Goal: Information Seeking & Learning: Check status

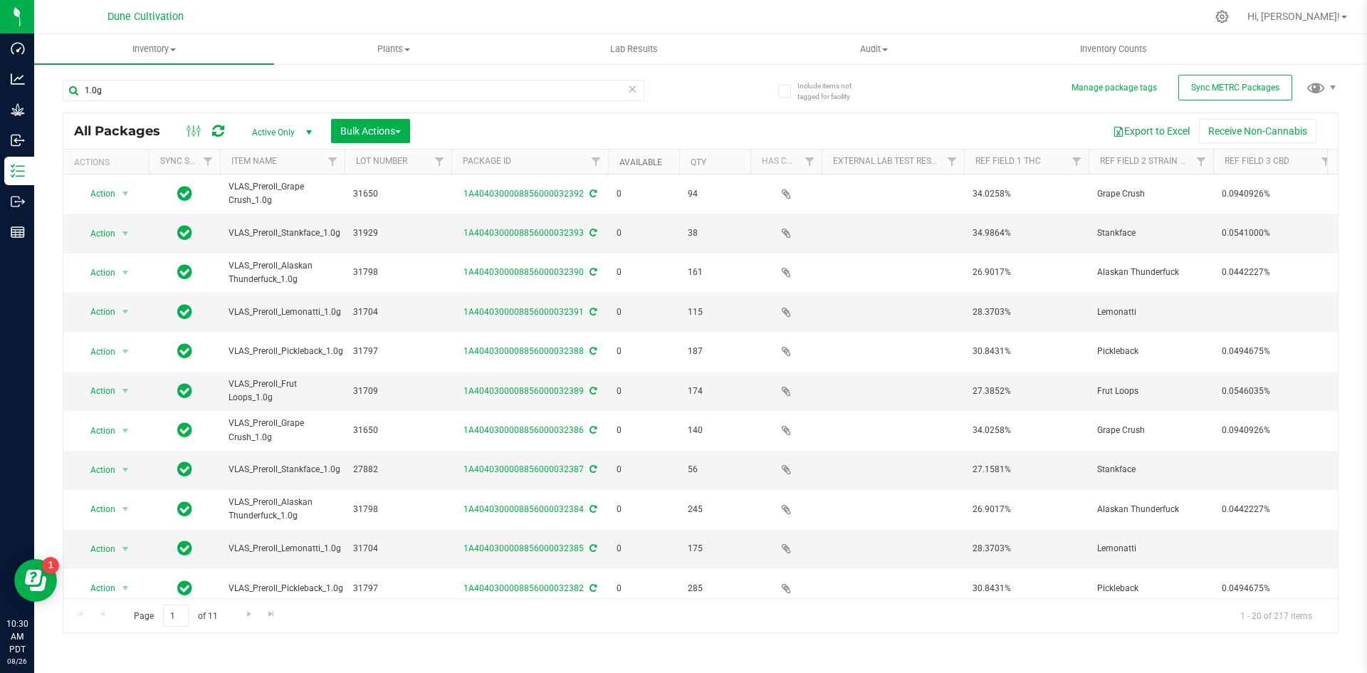
click at [646, 162] on link "Available" at bounding box center [640, 162] width 43 height 10
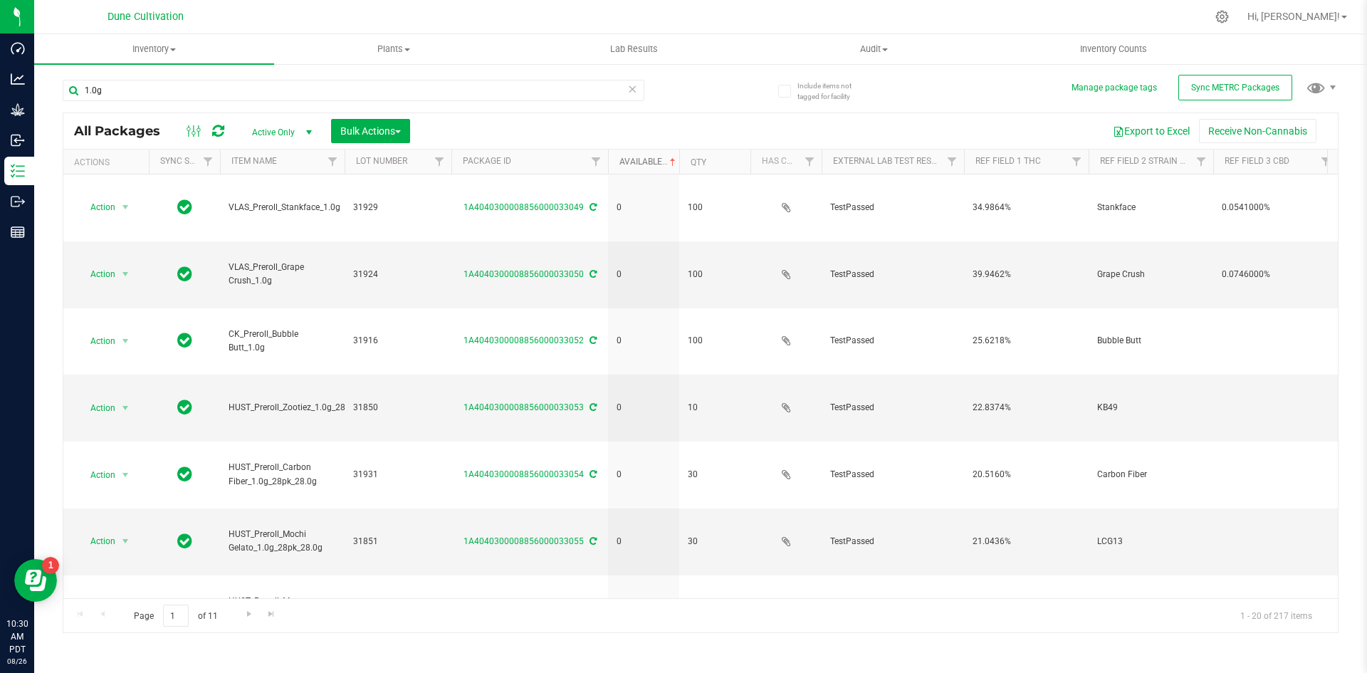
click at [646, 162] on link "Available" at bounding box center [648, 162] width 59 height 10
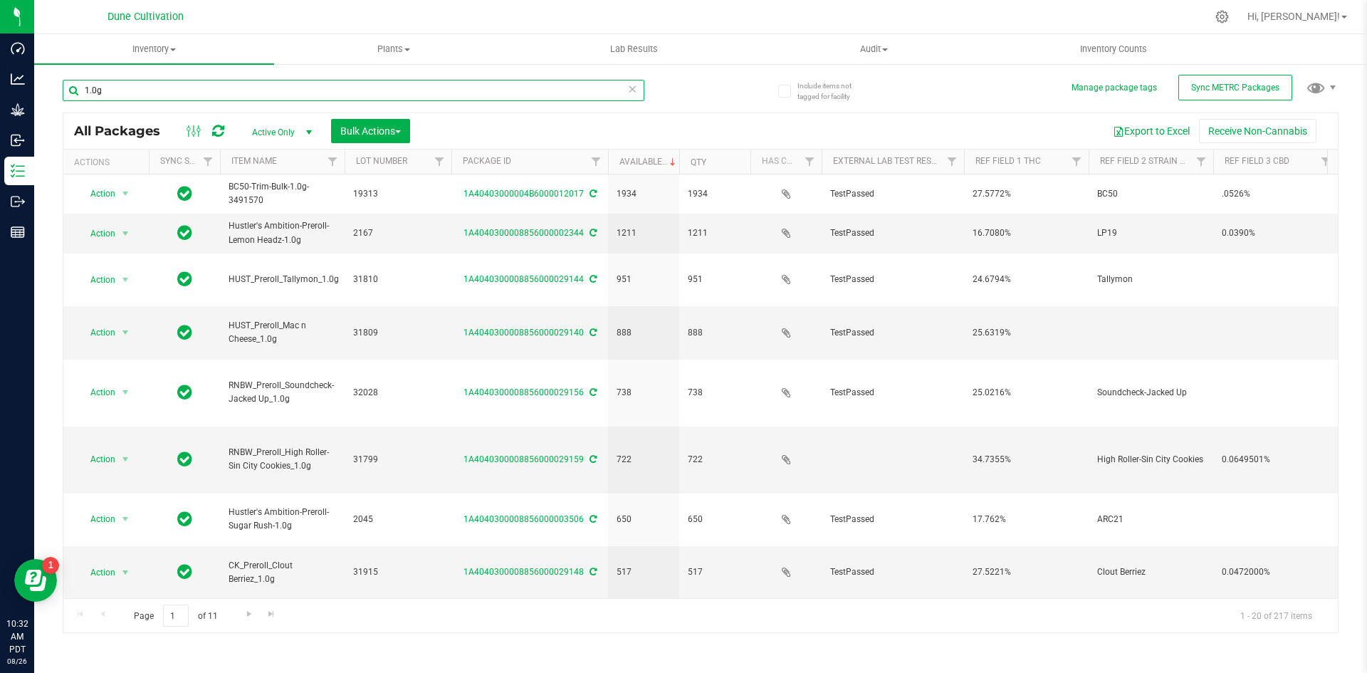
drag, startPoint x: 421, startPoint y: 253, endPoint x: 478, endPoint y: 90, distance: 172.3
click at [478, 90] on input "1.0g" at bounding box center [354, 90] width 582 height 21
drag, startPoint x: 122, startPoint y: 93, endPoint x: 53, endPoint y: 84, distance: 68.9
click at [53, 84] on div "Include items not tagged for facility Manage package tags Sync METRC Packages 1…" at bounding box center [700, 280] width 1333 height 434
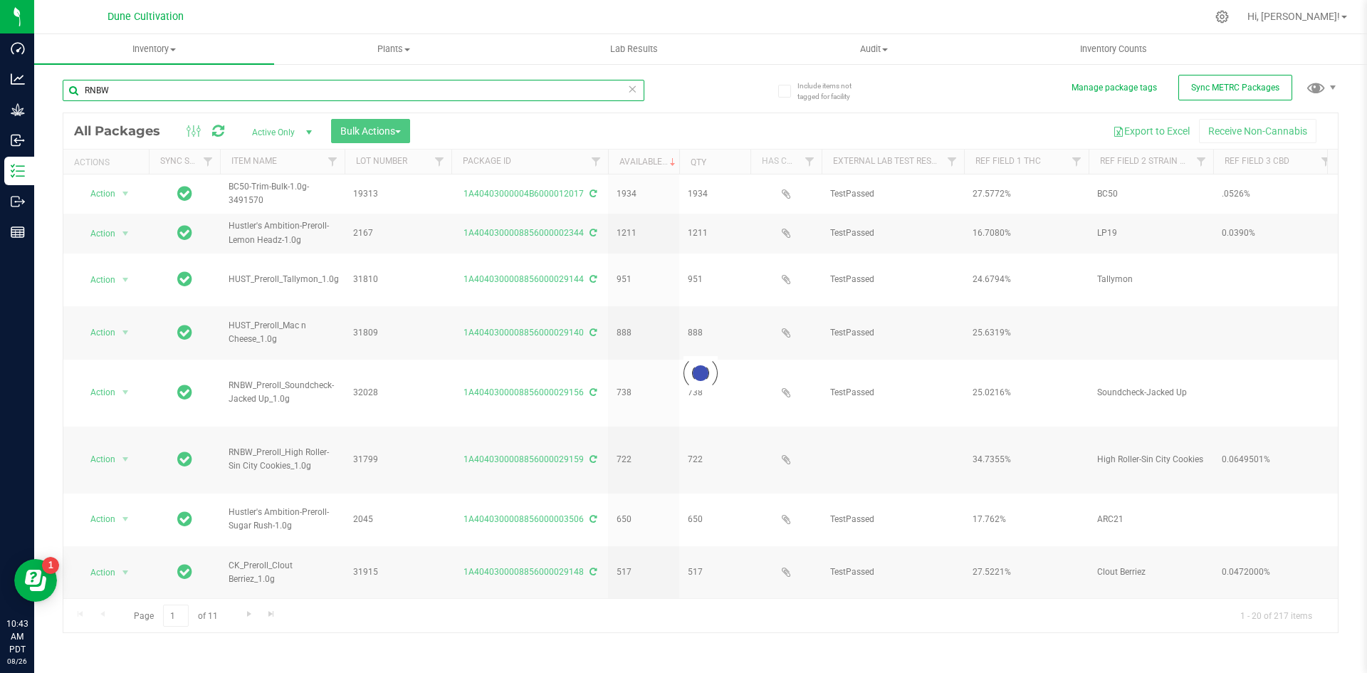
type input "RNBW"
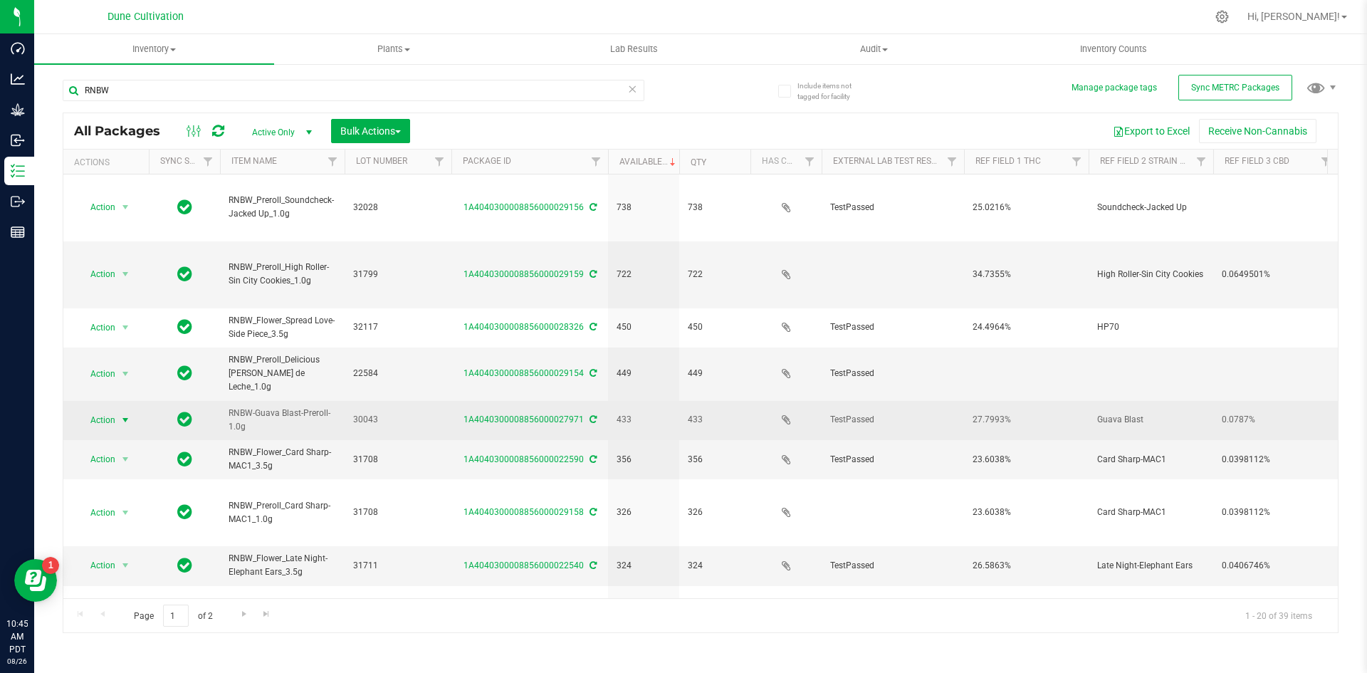
click at [100, 410] on span "Action" at bounding box center [97, 420] width 38 height 20
click at [401, 413] on span "30043" at bounding box center [398, 420] width 90 height 14
click at [459, 131] on div "Export to Excel Receive Non-Cannabis" at bounding box center [874, 131] width 906 height 24
click at [493, 414] on link "1A4040300008856000027971" at bounding box center [523, 419] width 120 height 10
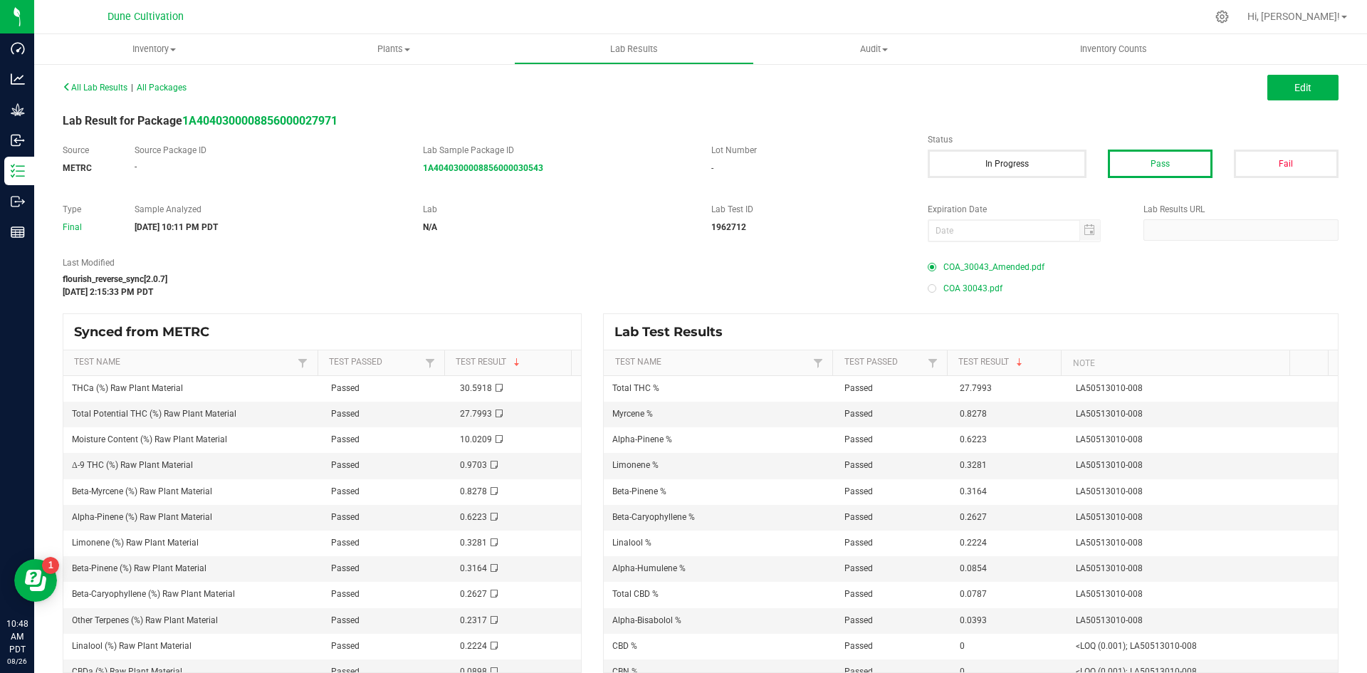
click at [960, 267] on span "COA_30043_Amended.pdf" at bounding box center [993, 266] width 101 height 21
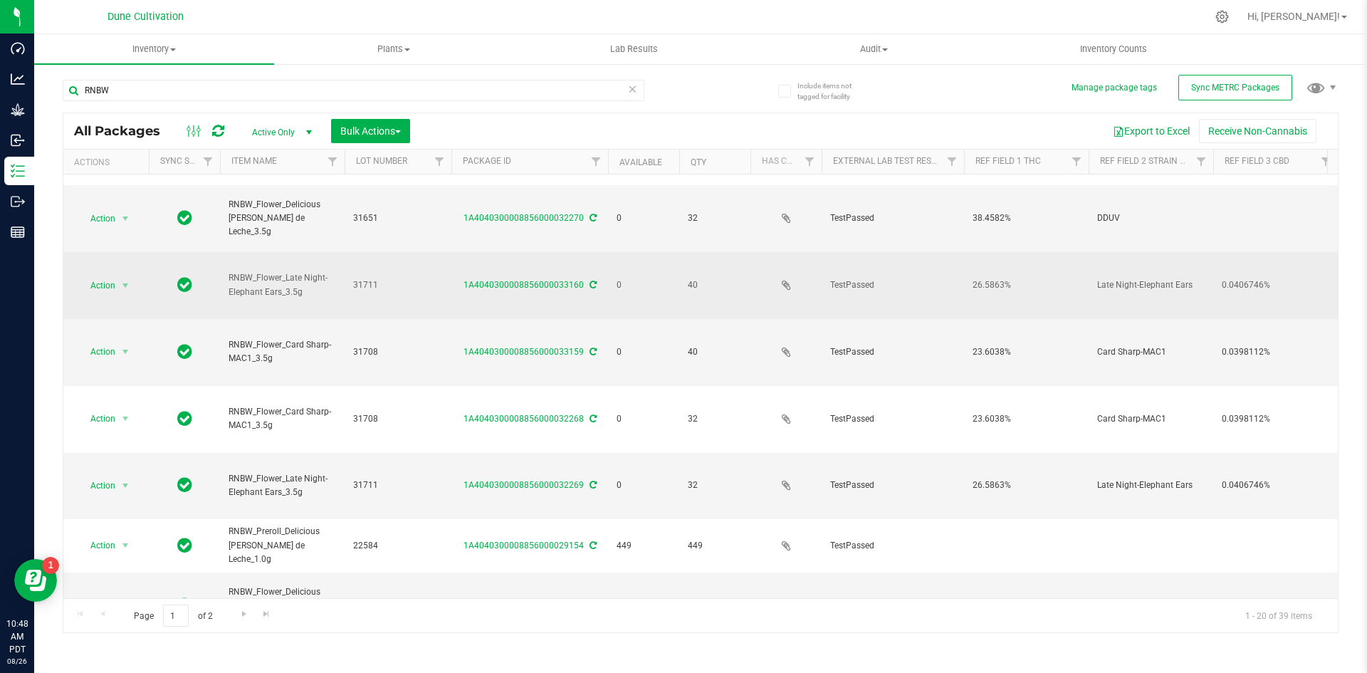
scroll to position [429, 0]
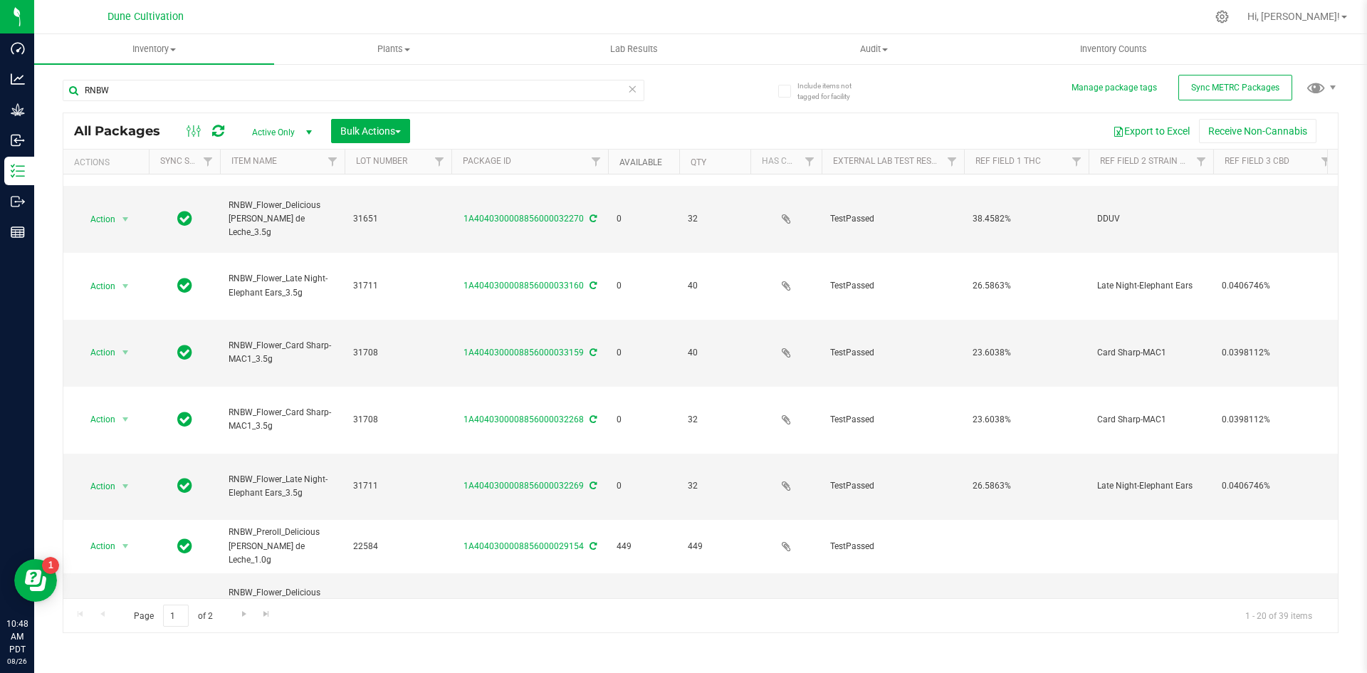
click at [636, 157] on link "Available" at bounding box center [640, 162] width 43 height 10
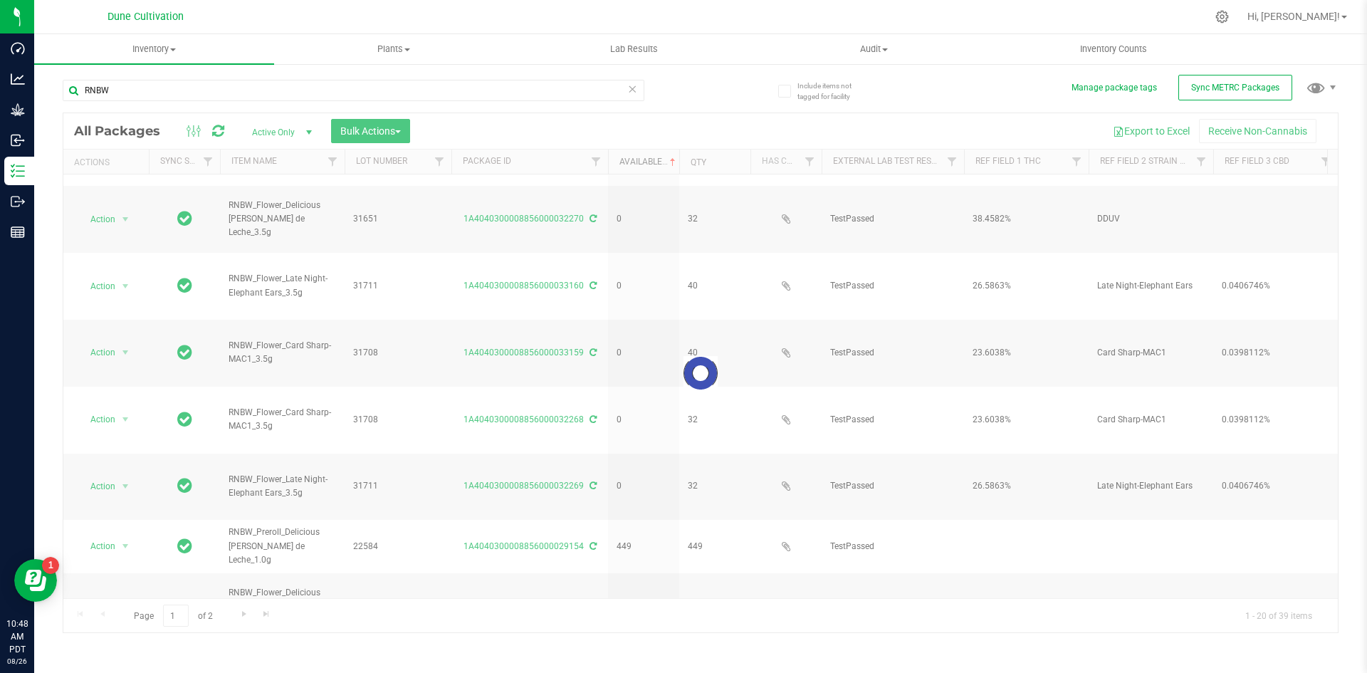
scroll to position [0, 0]
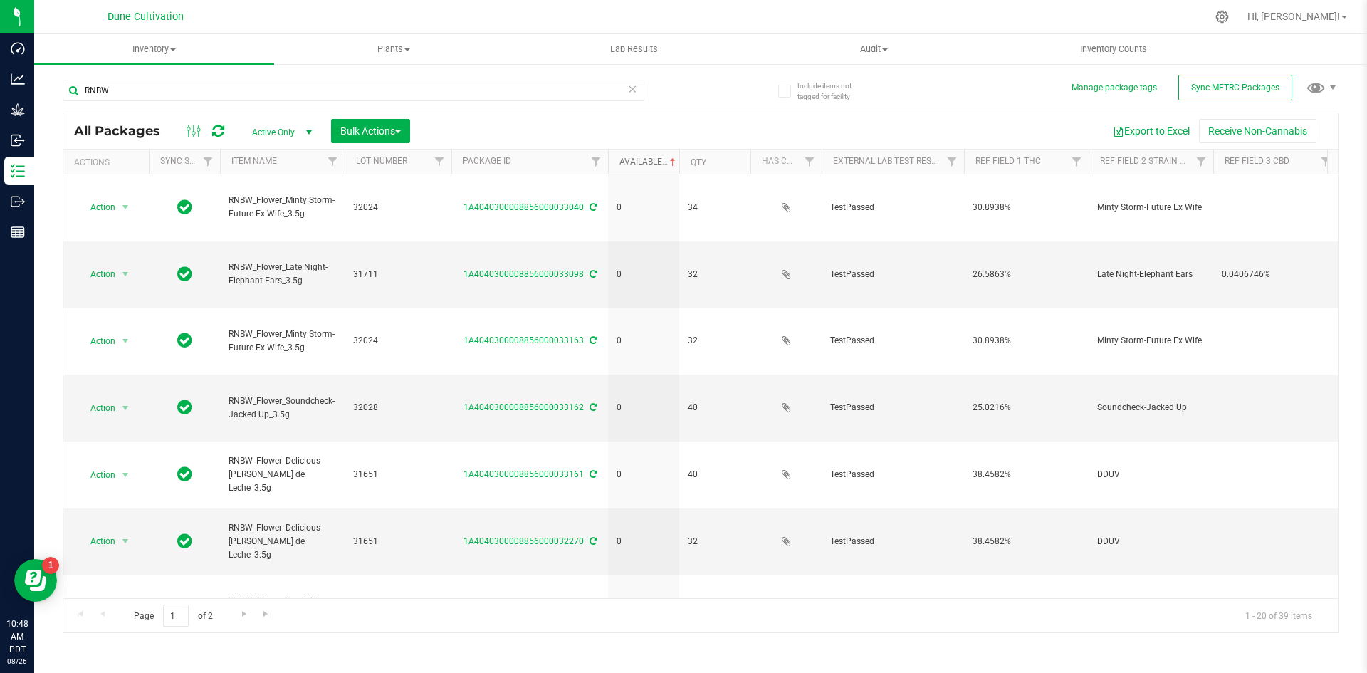
click at [636, 157] on link "Available" at bounding box center [648, 162] width 59 height 10
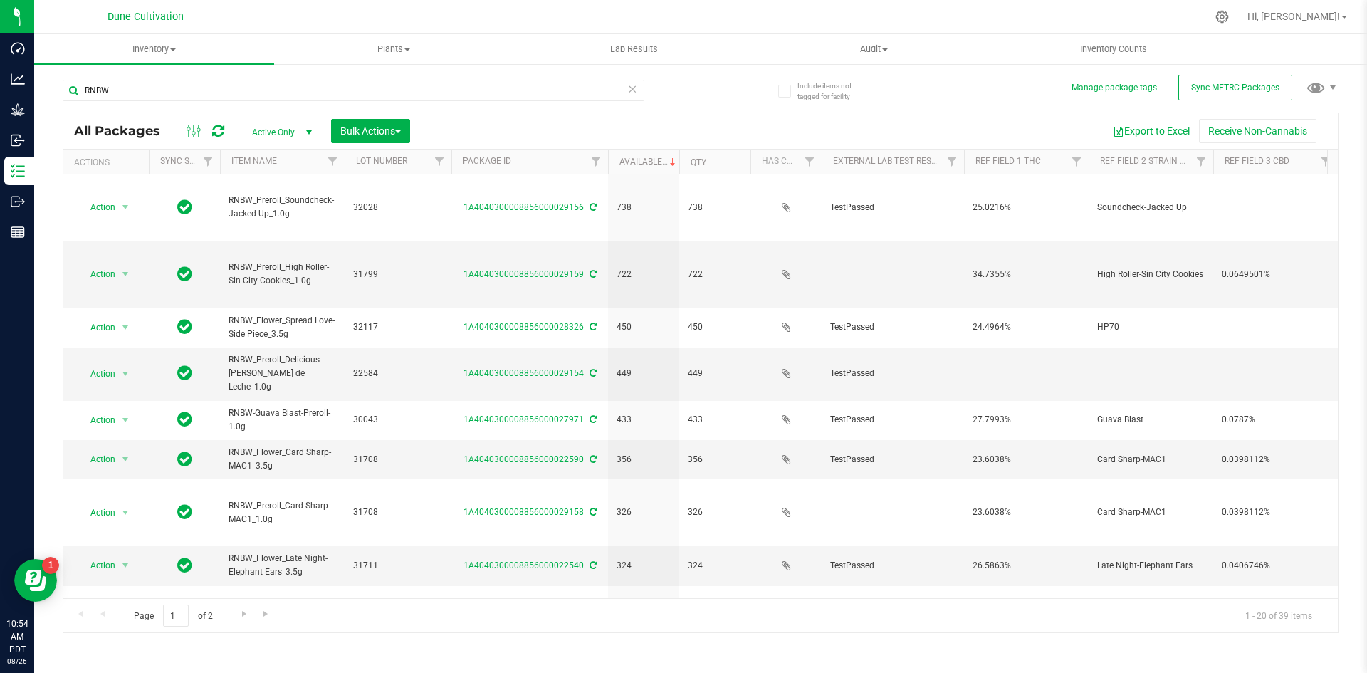
click at [631, 88] on icon at bounding box center [632, 88] width 10 height 17
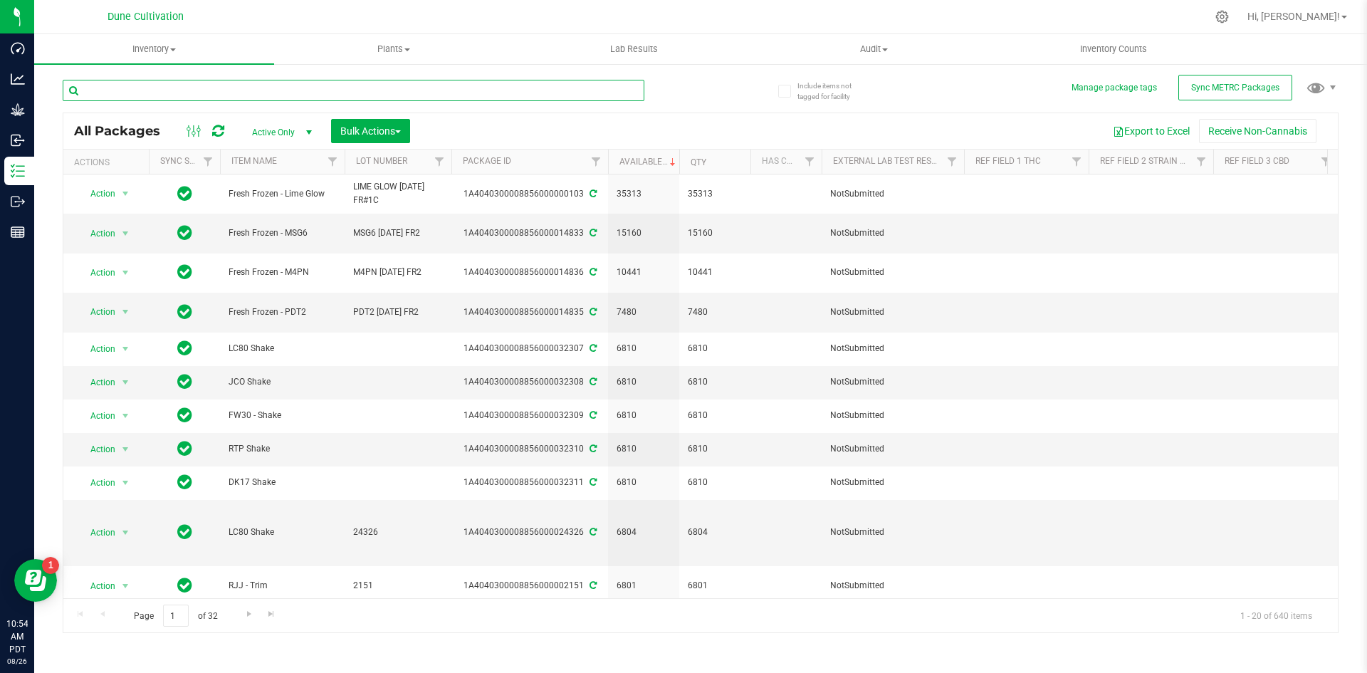
click at [404, 85] on input "text" at bounding box center [354, 90] width 582 height 21
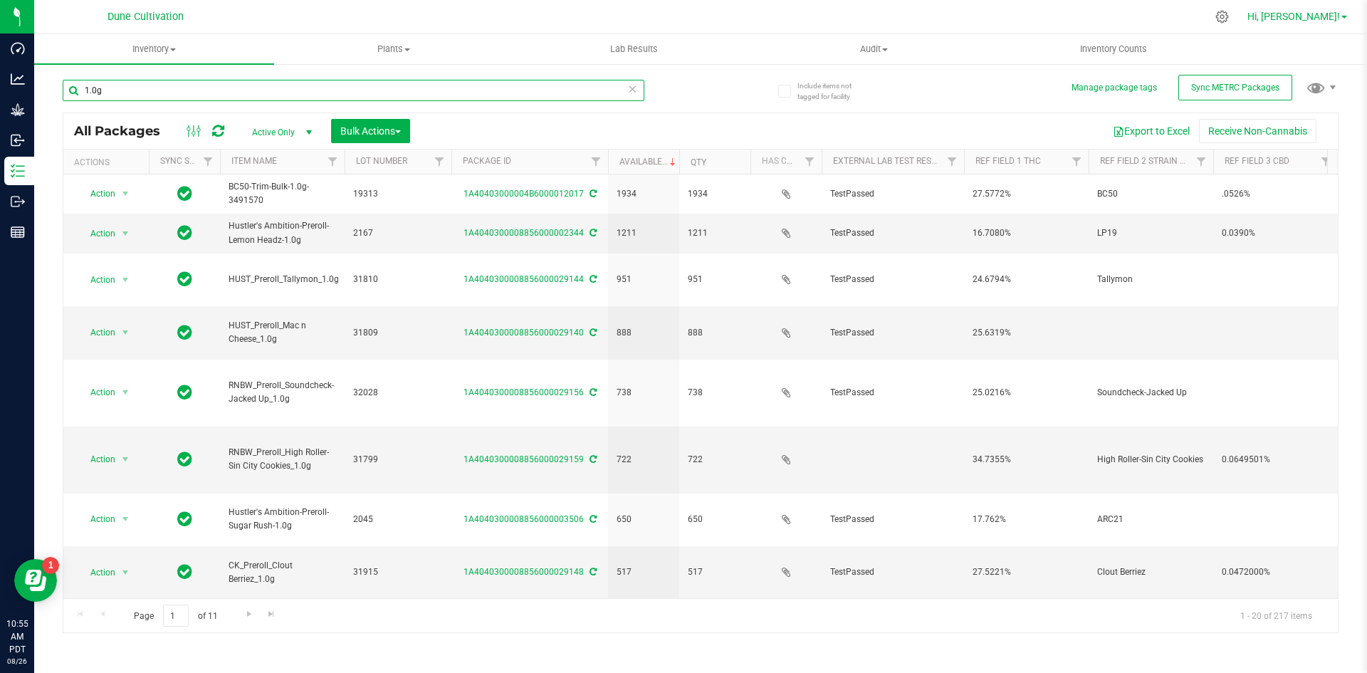
type input "1.0g"
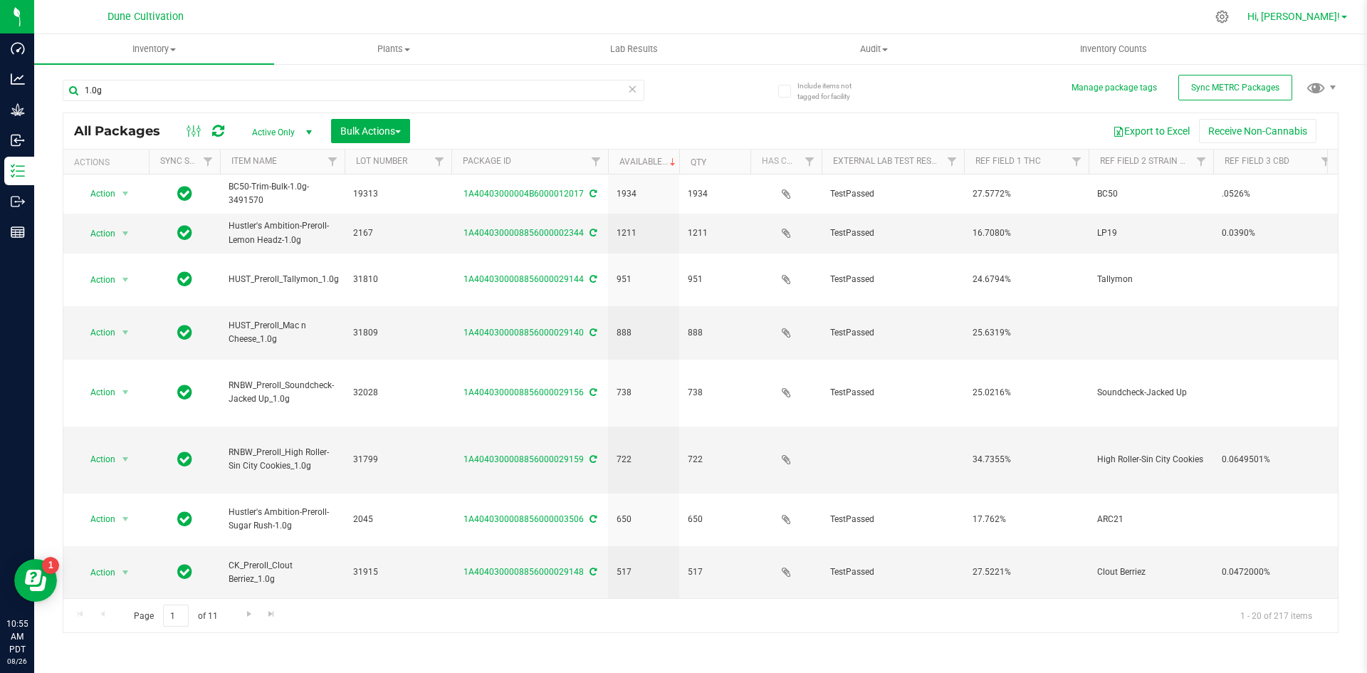
click at [1331, 19] on span "Hi, [PERSON_NAME]!" at bounding box center [1293, 16] width 93 height 11
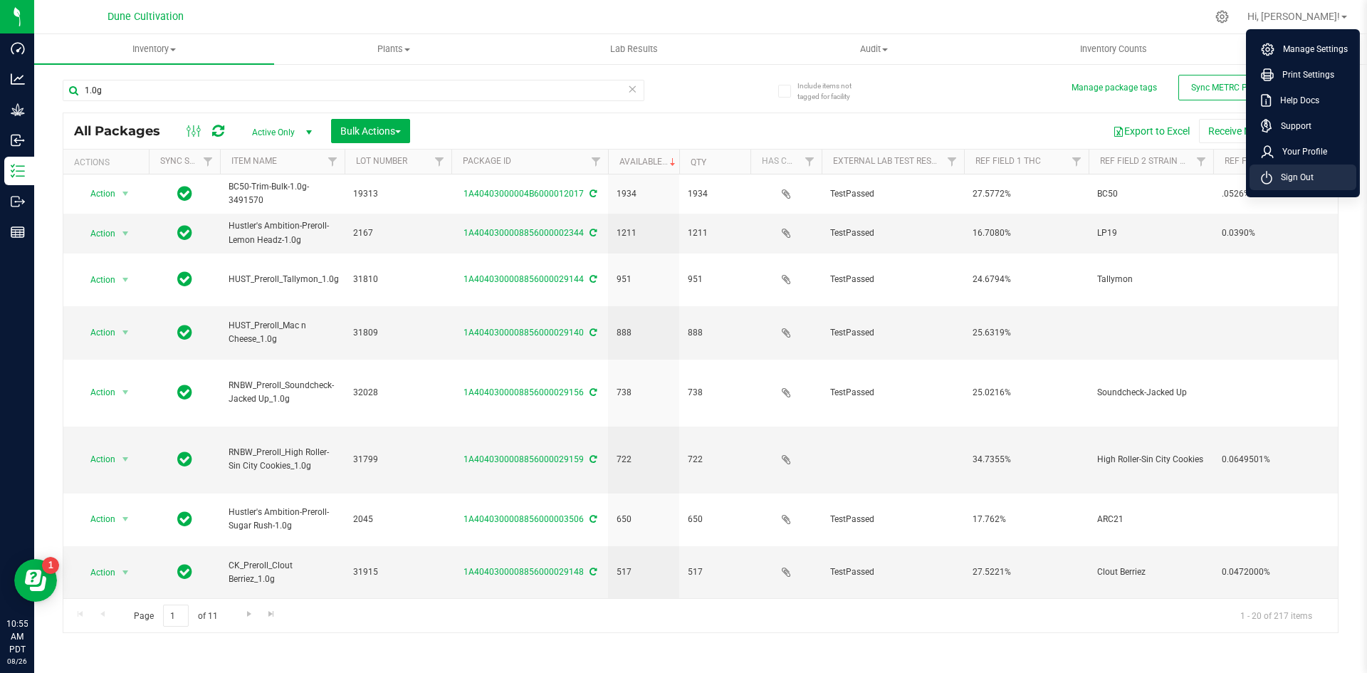
click at [1301, 170] on span "Sign Out" at bounding box center [1292, 177] width 41 height 14
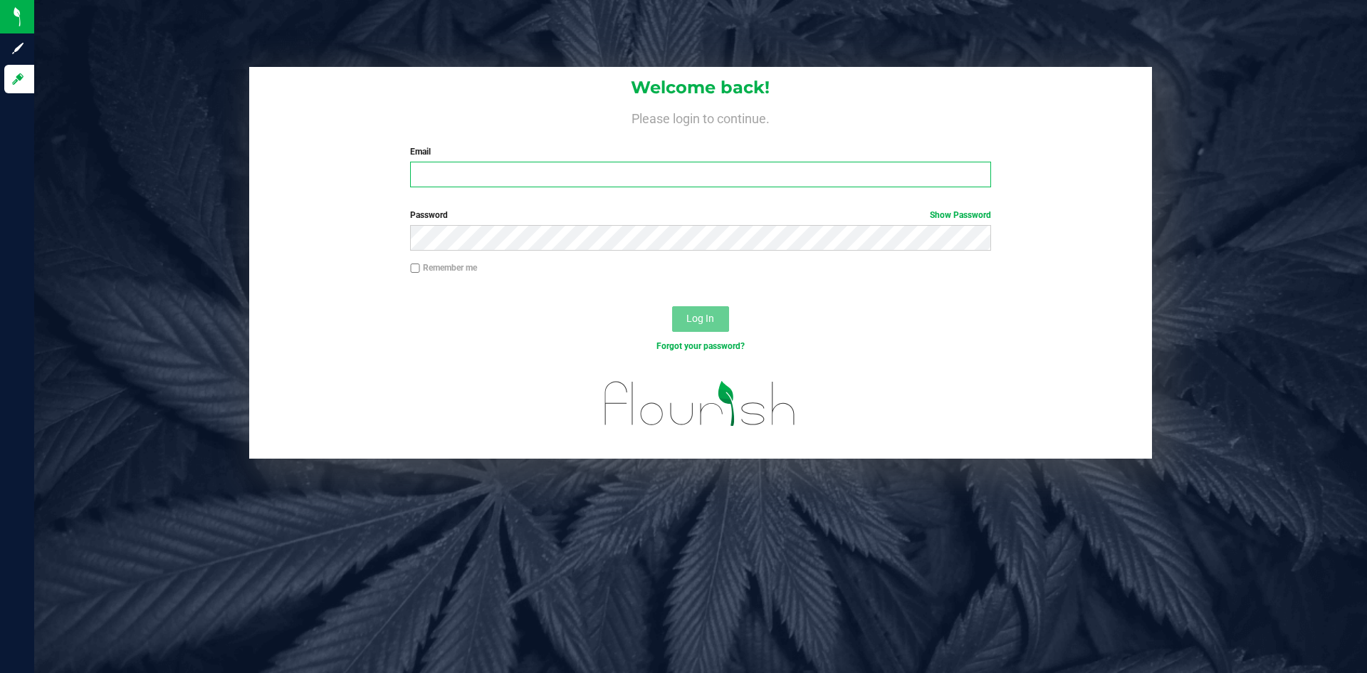
click at [603, 183] on input "Email" at bounding box center [700, 175] width 580 height 26
type input "[PERSON_NAME][DOMAIN_NAME][EMAIL_ADDRESS][PERSON_NAME][DOMAIN_NAME]"
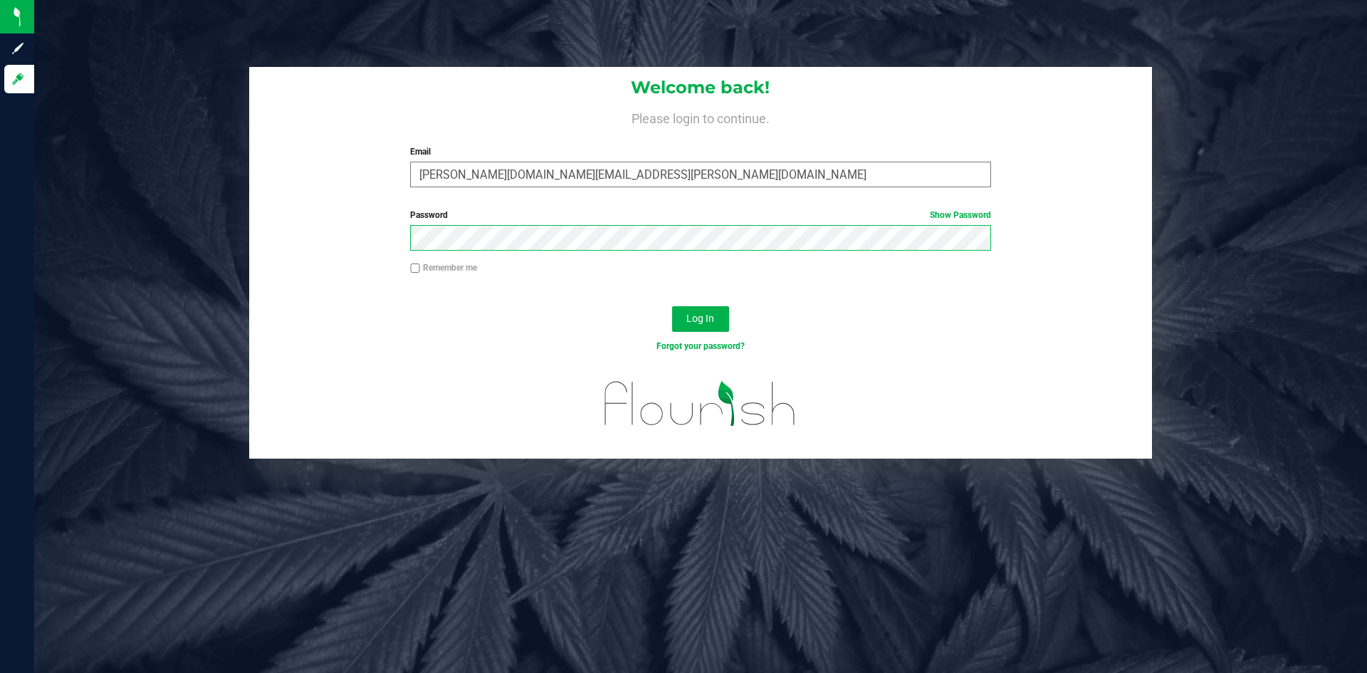
click at [672, 306] on button "Log In" at bounding box center [700, 319] width 57 height 26
